Goal: Obtain resource: Obtain resource

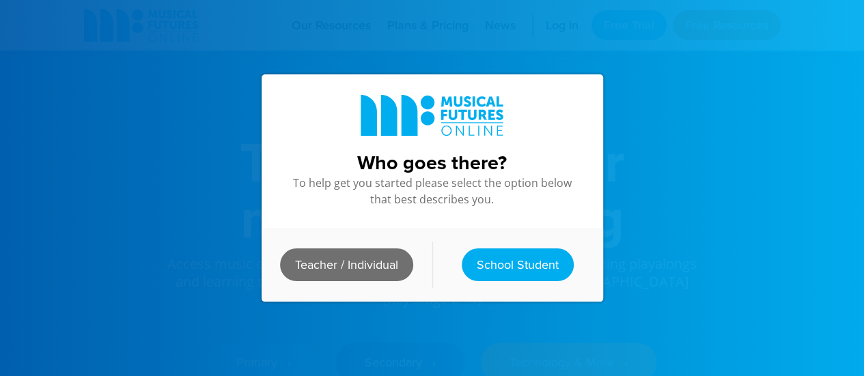
click at [351, 268] on link "Teacher / Individual" at bounding box center [346, 265] width 133 height 33
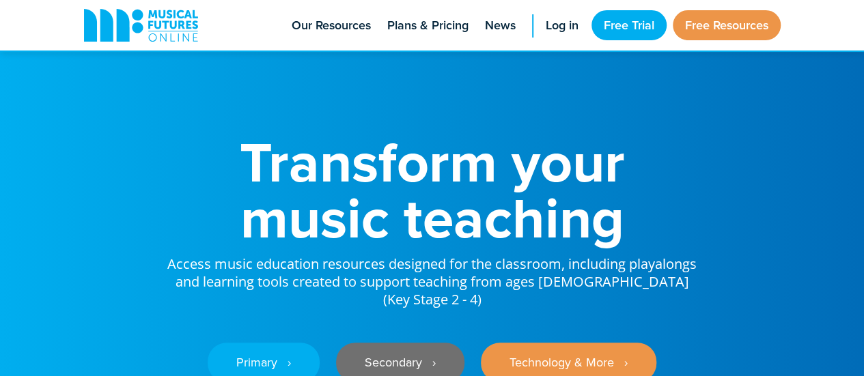
click at [429, 343] on link "Secondary ‎‏‏‎ ‎ ›" at bounding box center [400, 363] width 128 height 40
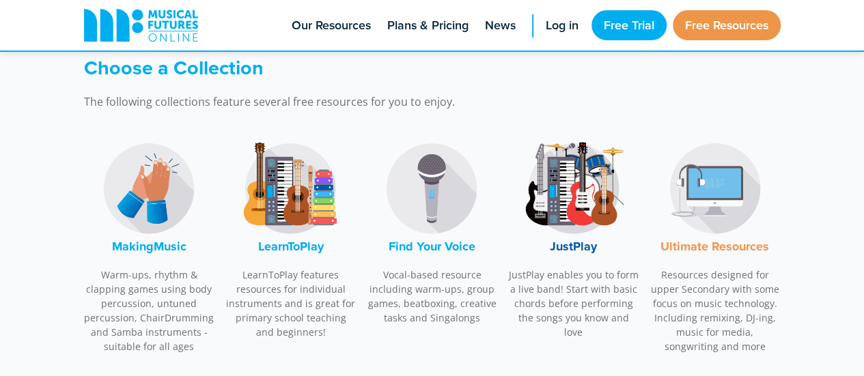
scroll to position [406, 0]
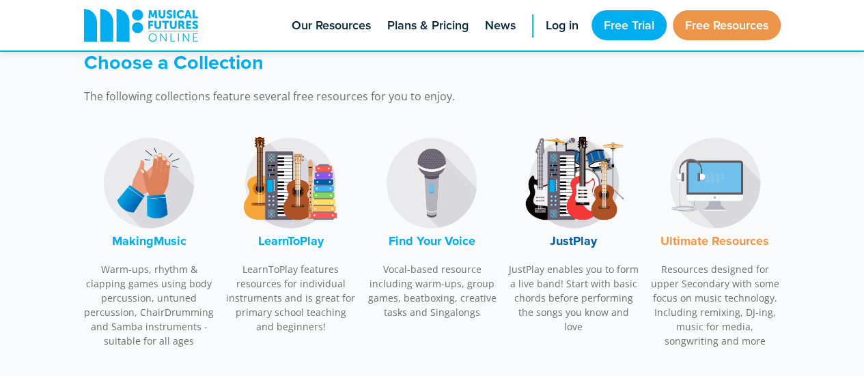
click at [411, 247] on font "Find Your Voice" at bounding box center [432, 241] width 87 height 18
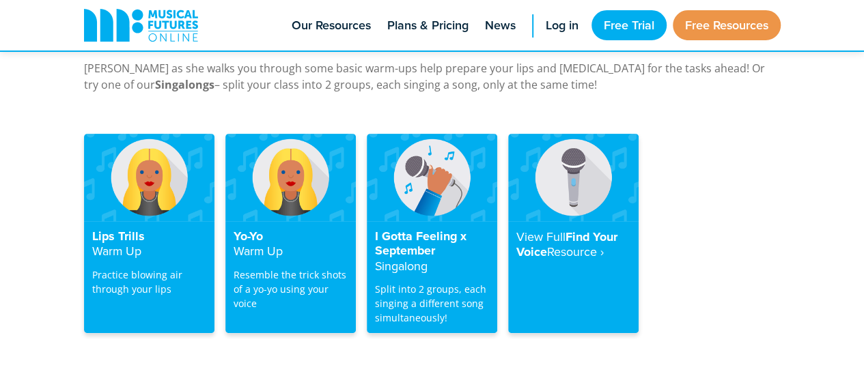
scroll to position [2747, 0]
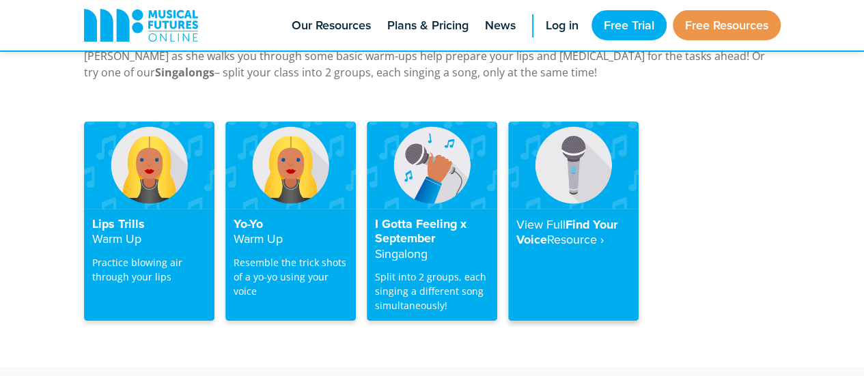
click at [564, 216] on strong "View Full" at bounding box center [540, 224] width 49 height 17
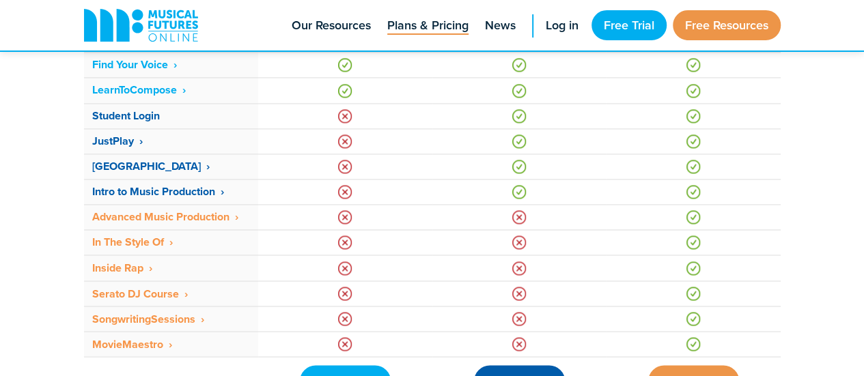
scroll to position [1040, 0]
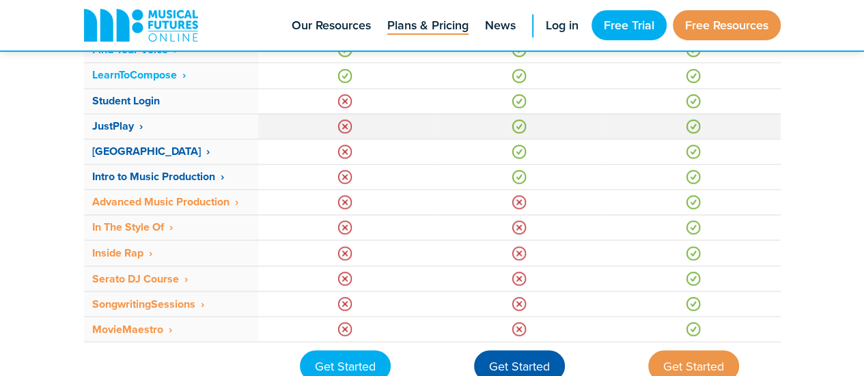
click at [124, 123] on strong "JustPlay ‎ ›" at bounding box center [117, 126] width 51 height 16
